Goal: Find specific page/section

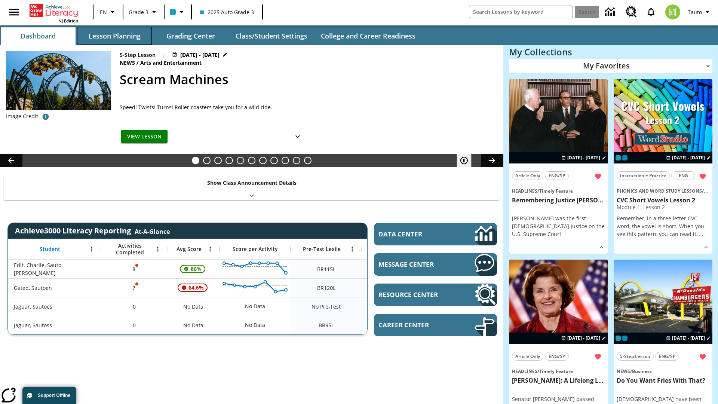
click at [114, 36] on button "Lesson Planning" at bounding box center [114, 36] width 75 height 18
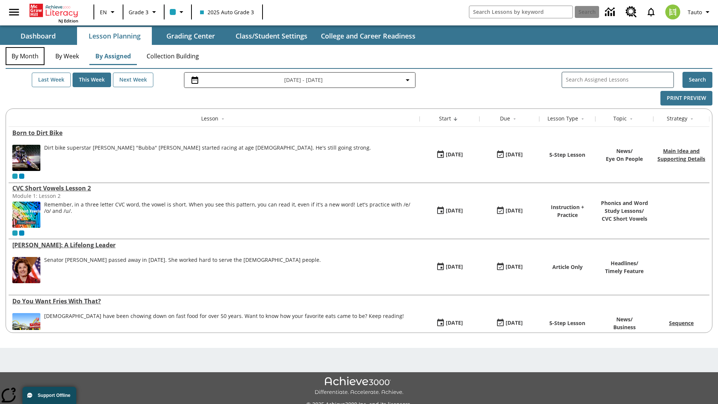
click at [25, 56] on button "By Month" at bounding box center [25, 56] width 39 height 18
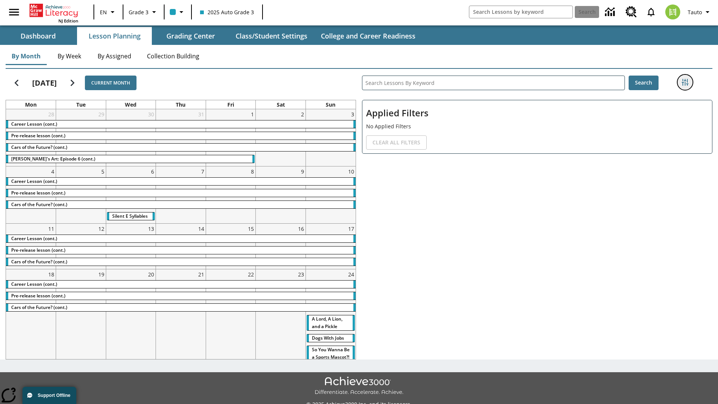
click at [684, 82] on icon "Filters Side menu" at bounding box center [684, 82] width 7 height 7
